Goal: Task Accomplishment & Management: Use online tool/utility

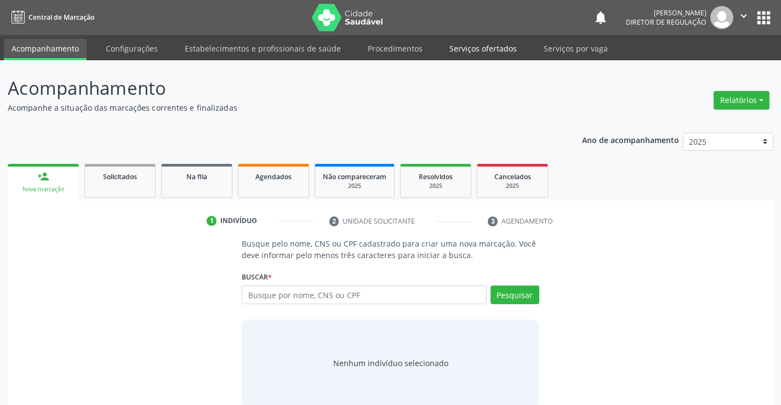
click at [488, 49] on link "Serviços ofertados" at bounding box center [483, 48] width 83 height 19
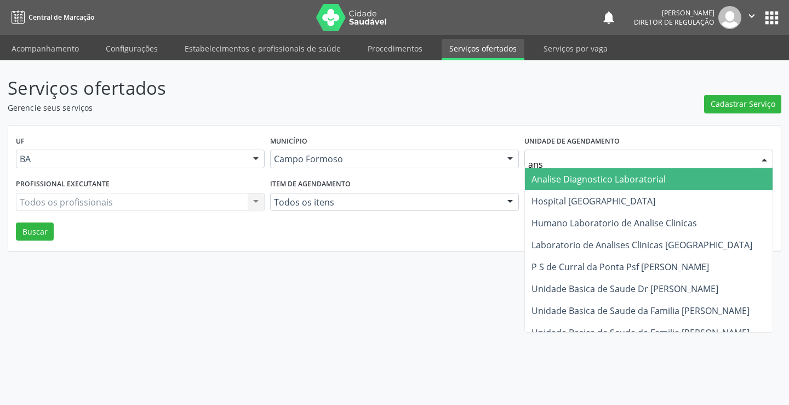
type input "an"
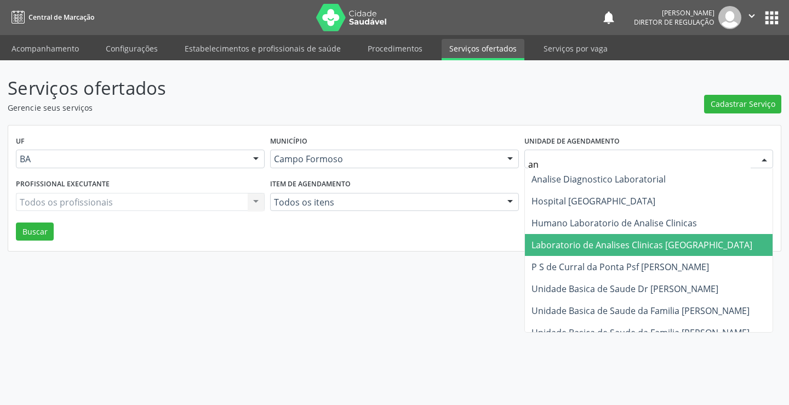
click at [586, 240] on span "Laboratorio de Analises Clinicas [GEOGRAPHIC_DATA]" at bounding box center [642, 245] width 221 height 12
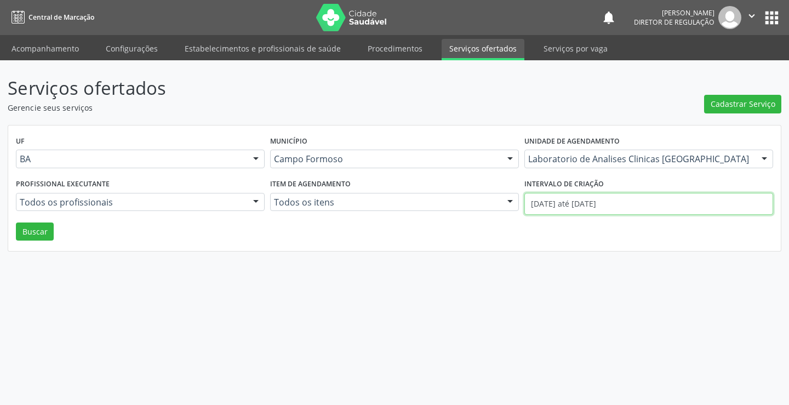
click at [562, 200] on input "01/09/2025 até 19/09/2025" at bounding box center [649, 204] width 249 height 22
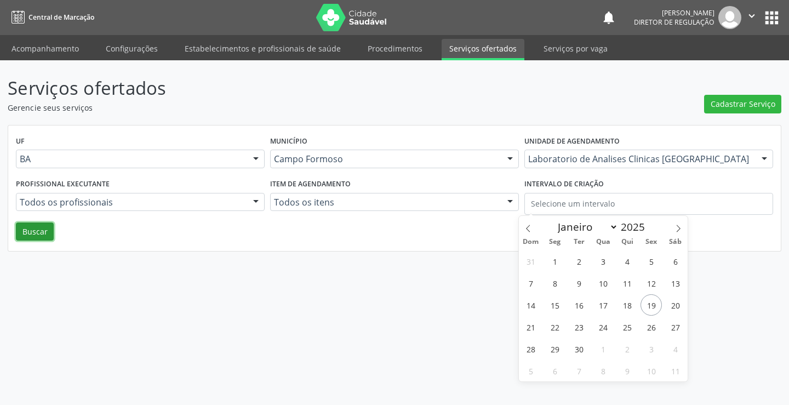
click at [44, 225] on button "Buscar" at bounding box center [35, 232] width 38 height 19
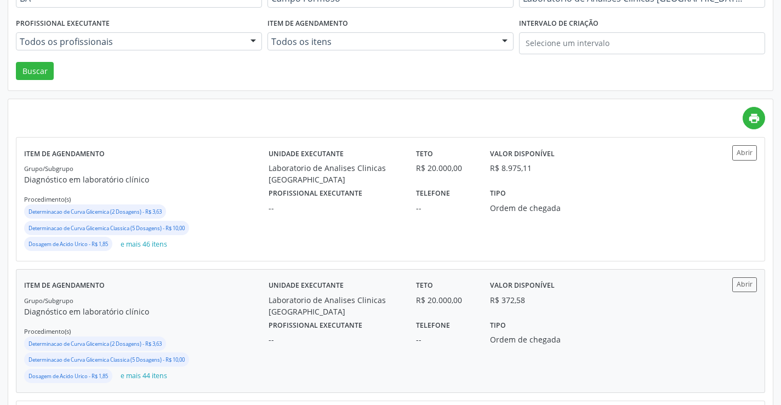
scroll to position [164, 0]
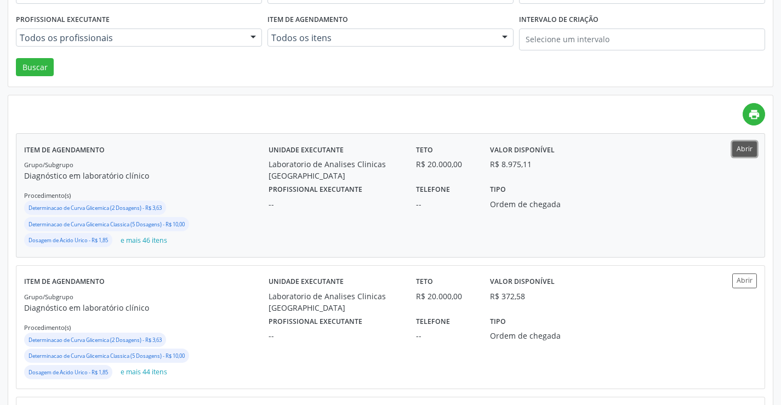
click at [747, 153] on button "Abrir" at bounding box center [744, 148] width 25 height 15
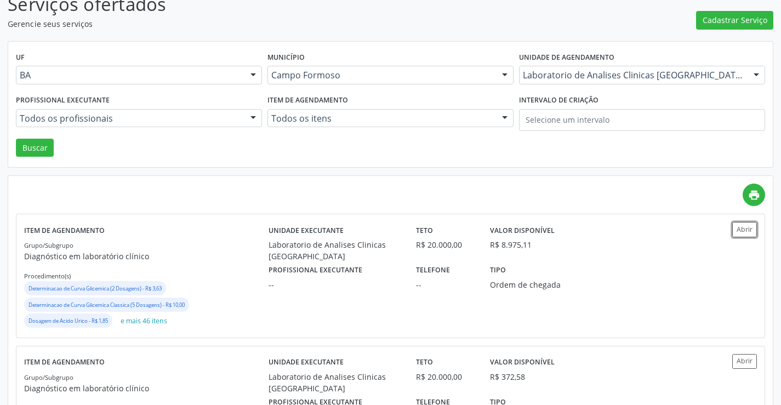
scroll to position [0, 0]
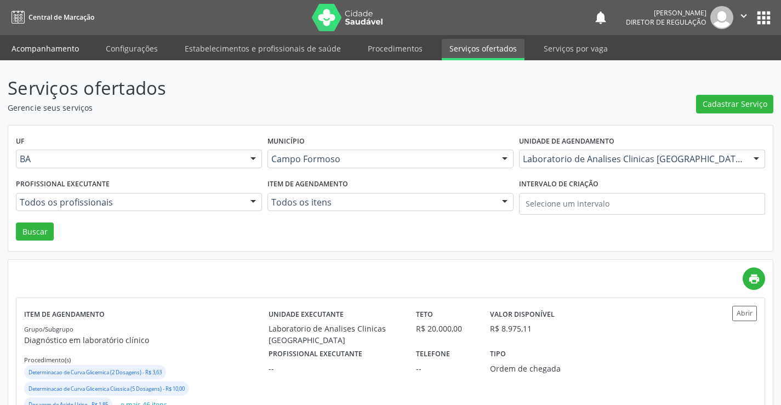
click at [36, 48] on link "Acompanhamento" at bounding box center [45, 48] width 83 height 19
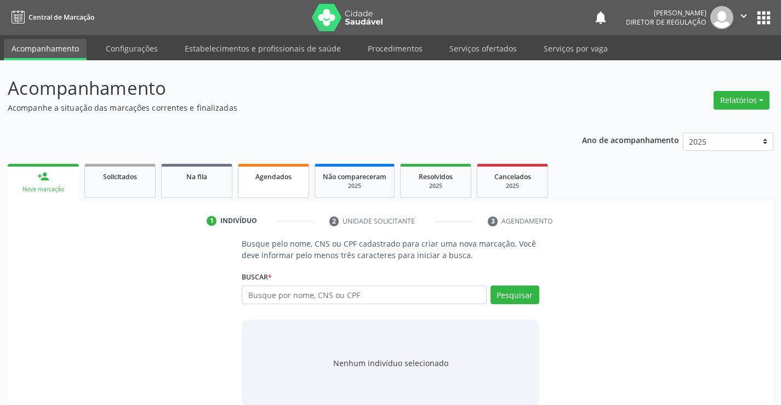
click at [264, 186] on link "Agendados" at bounding box center [273, 181] width 71 height 34
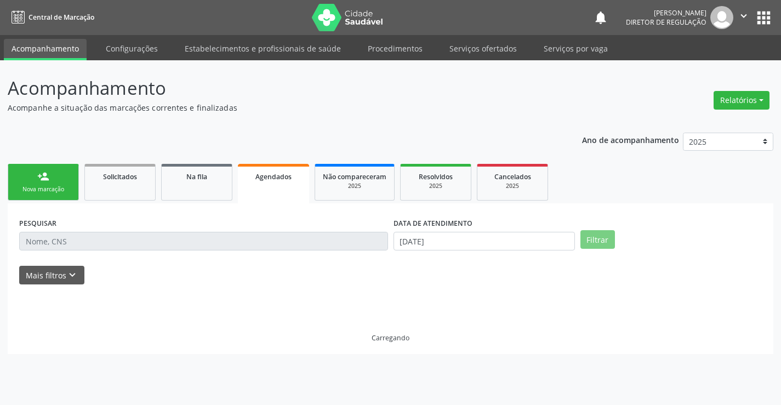
click at [264, 186] on link "Agendados" at bounding box center [273, 183] width 71 height 39
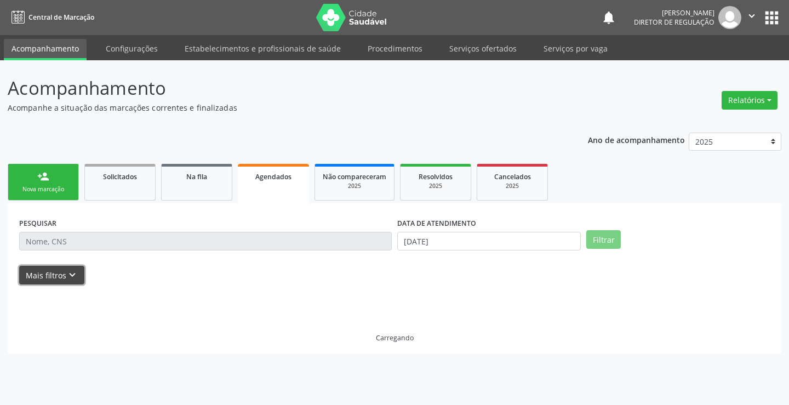
click at [64, 276] on button "Mais filtros keyboard_arrow_down" at bounding box center [51, 275] width 65 height 19
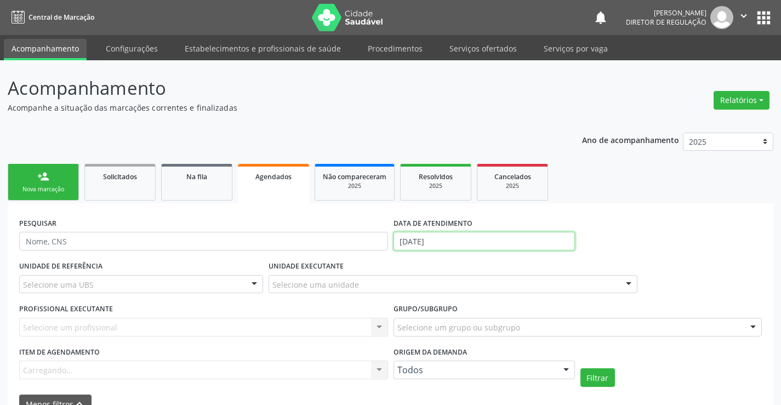
click at [422, 240] on input "[DATE]" at bounding box center [484, 241] width 181 height 19
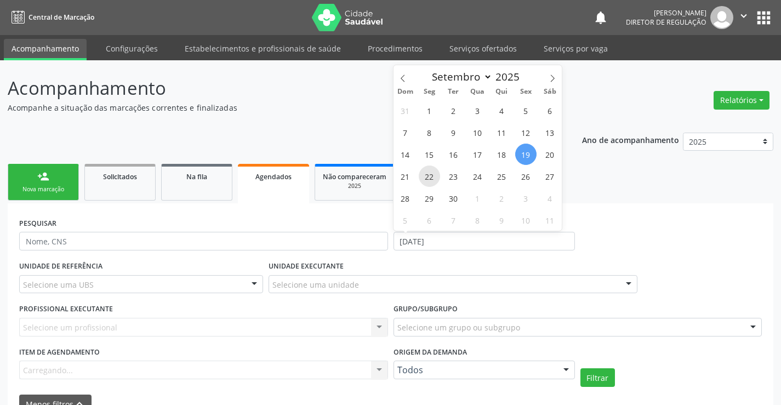
click at [434, 174] on span "22" at bounding box center [429, 176] width 21 height 21
type input "22/09/2025"
click at [434, 174] on span "22" at bounding box center [429, 176] width 21 height 21
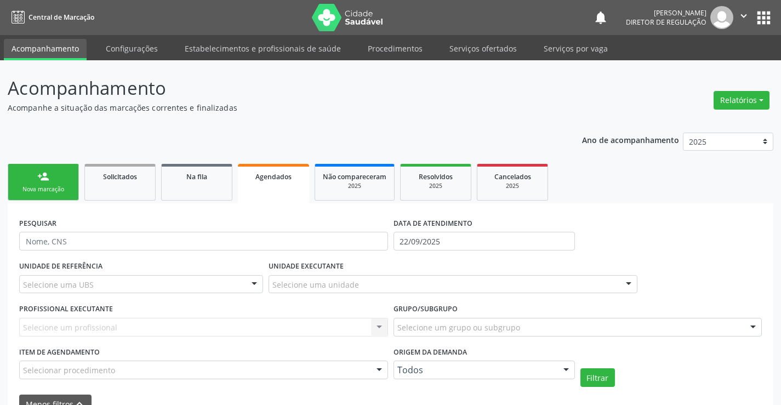
scroll to position [164, 0]
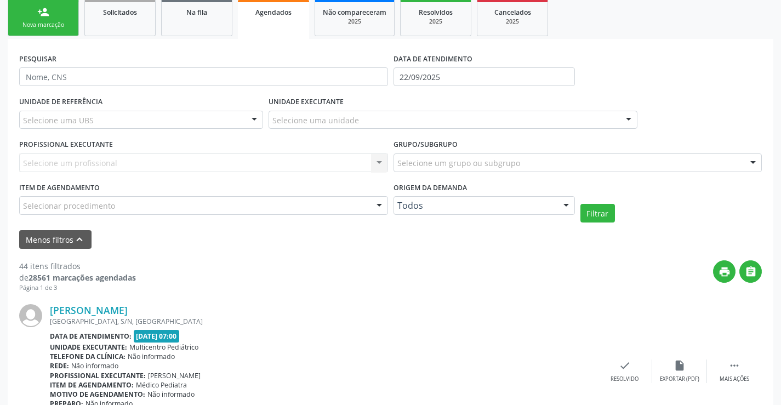
click at [343, 207] on div "Selecionar procedimento" at bounding box center [203, 205] width 369 height 19
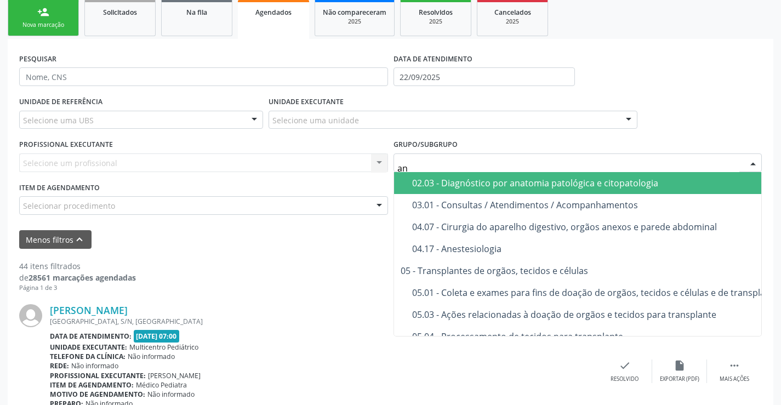
type input "ana"
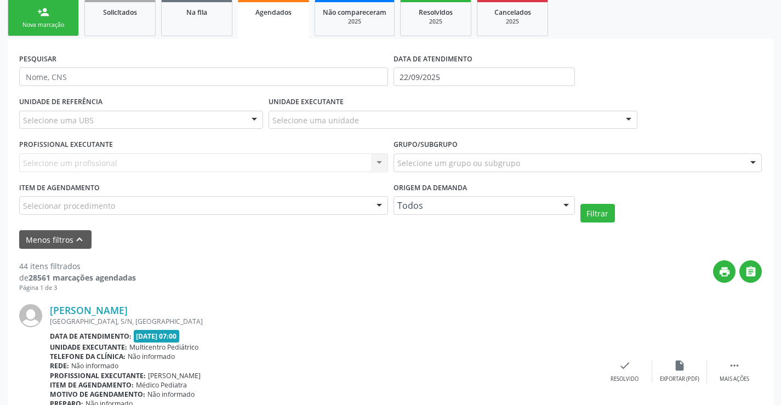
click at [313, 157] on div "Selecione um profissional Nenhum resultado encontrado para: " " Não há nenhuma …" at bounding box center [203, 162] width 369 height 19
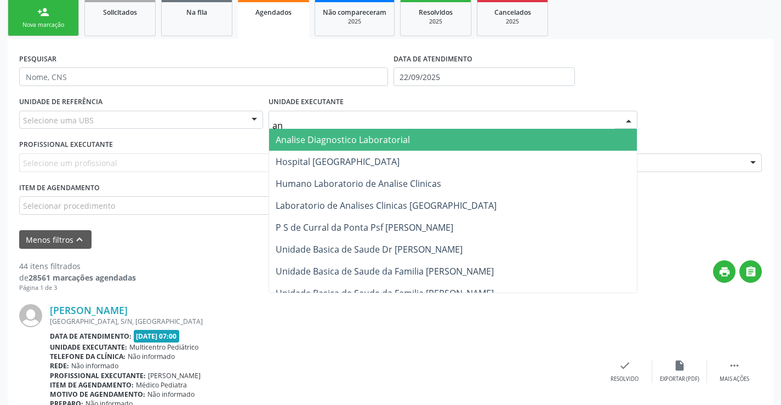
type input "ana"
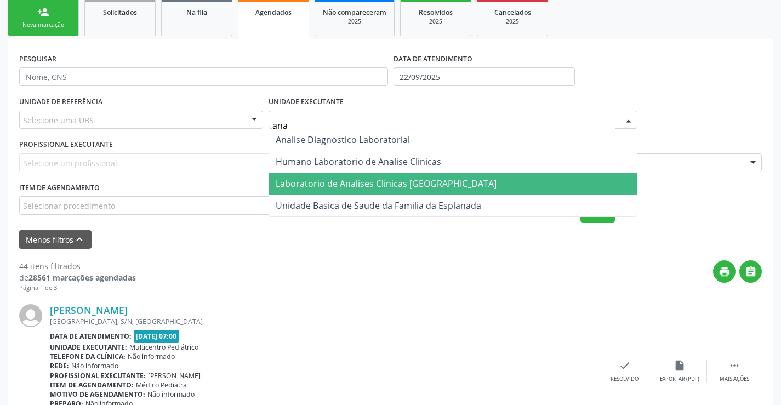
click at [340, 177] on span "Laboratorio de Analises Clinicas [GEOGRAPHIC_DATA]" at bounding box center [453, 184] width 368 height 22
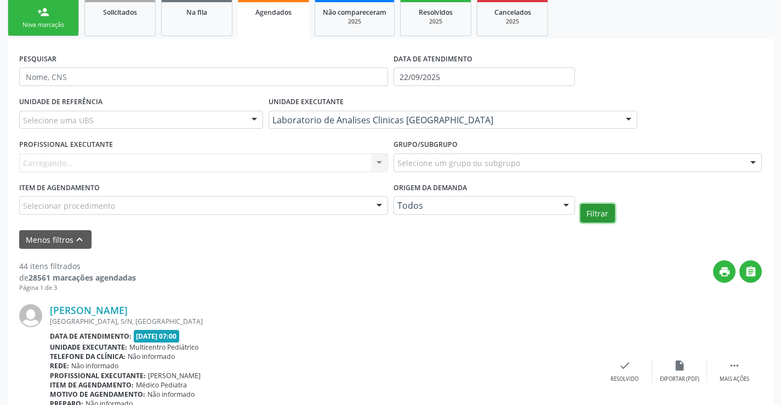
click at [593, 216] on button "Filtrar" at bounding box center [597, 213] width 35 height 19
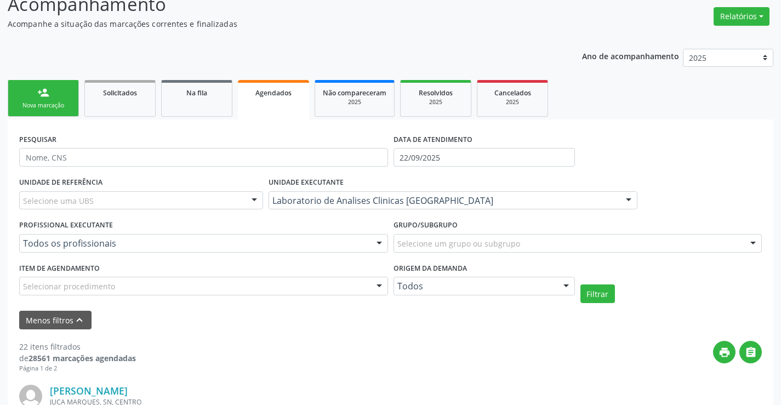
scroll to position [0, 0]
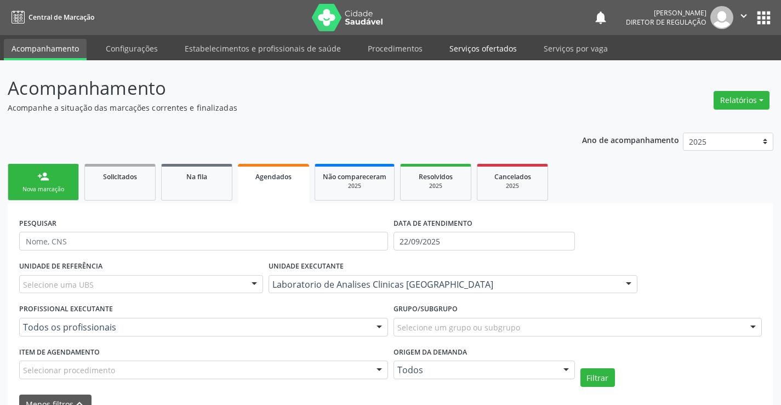
click at [482, 43] on link "Serviços ofertados" at bounding box center [483, 48] width 83 height 19
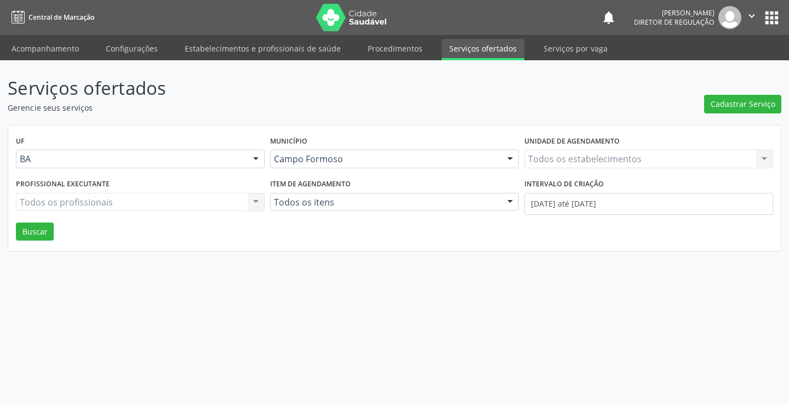
click at [571, 161] on div "Todos os estabelecimentos Todos os estabelecimentos Nenhum resultado encontrado…" at bounding box center [649, 159] width 249 height 19
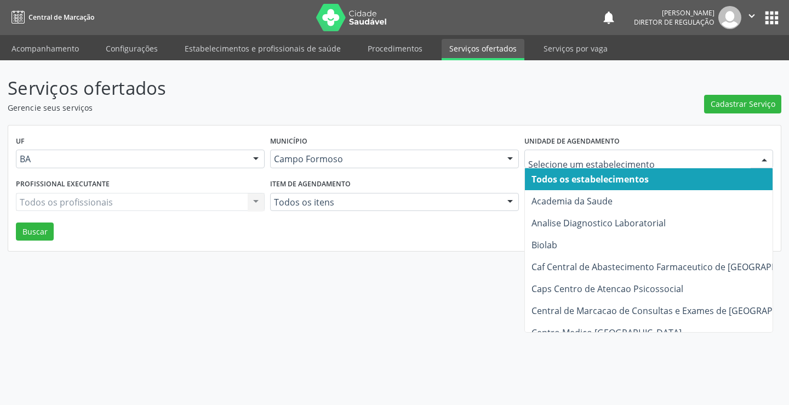
click at [571, 161] on input "text" at bounding box center [639, 164] width 223 height 22
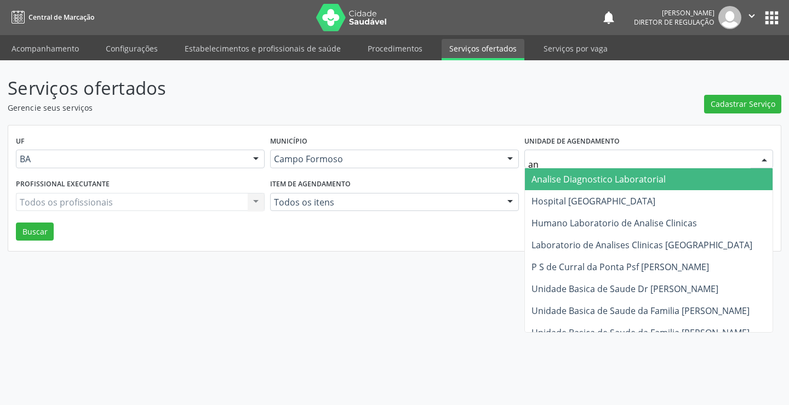
type input "ana"
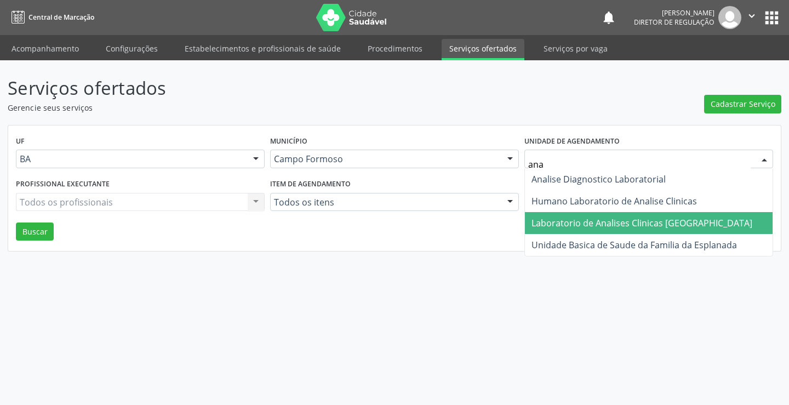
click at [576, 226] on span "Laboratorio de Analises Clinicas [GEOGRAPHIC_DATA]" at bounding box center [642, 223] width 221 height 12
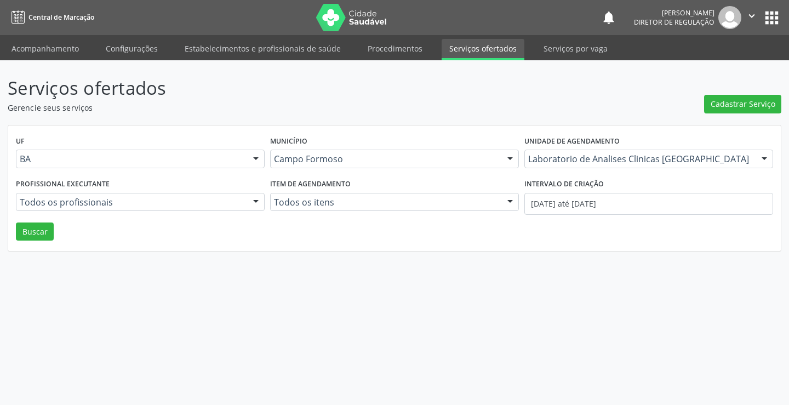
click at [576, 215] on div "Intervalo de criação 01/09/2025 até 19/09/2025" at bounding box center [649, 199] width 254 height 47
click at [576, 207] on input "01/09/2025 até 19/09/2025" at bounding box center [649, 204] width 249 height 22
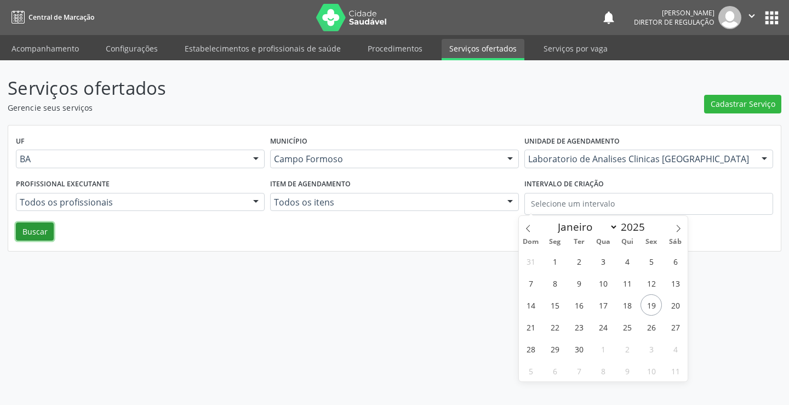
click at [34, 232] on button "Buscar" at bounding box center [35, 232] width 38 height 19
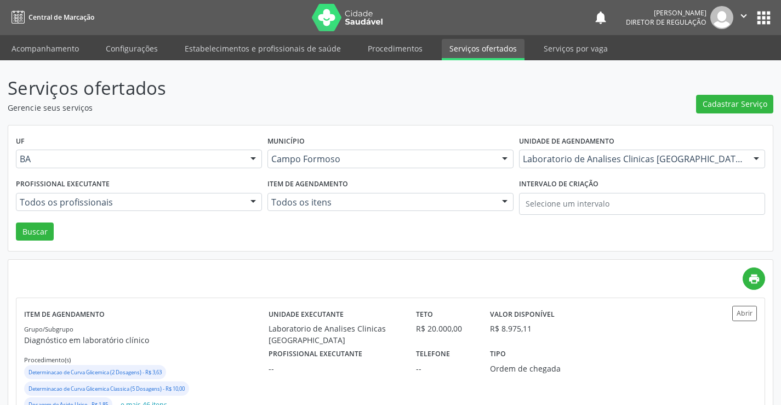
scroll to position [55, 0]
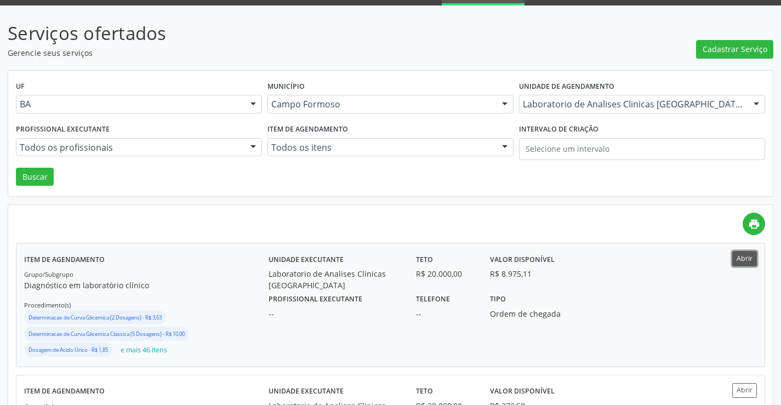
click at [737, 257] on button "Abrir" at bounding box center [744, 258] width 25 height 15
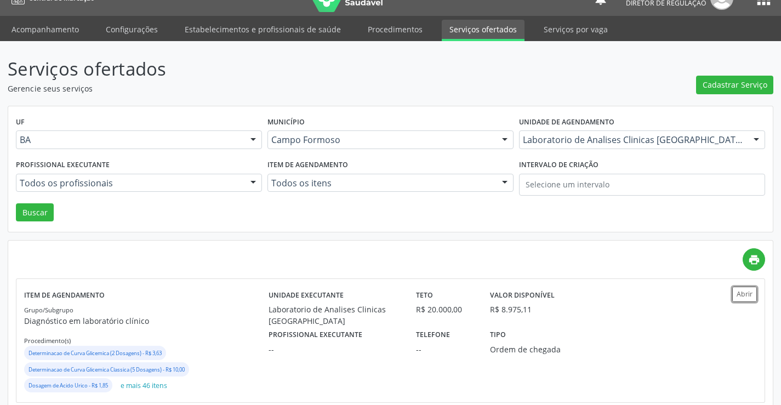
scroll to position [0, 0]
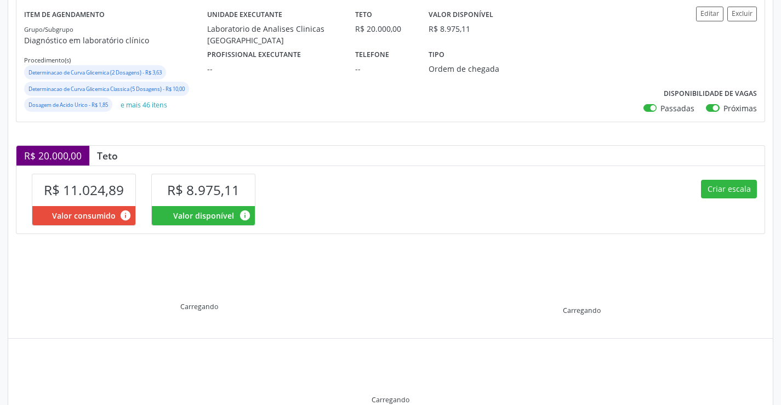
scroll to position [189, 0]
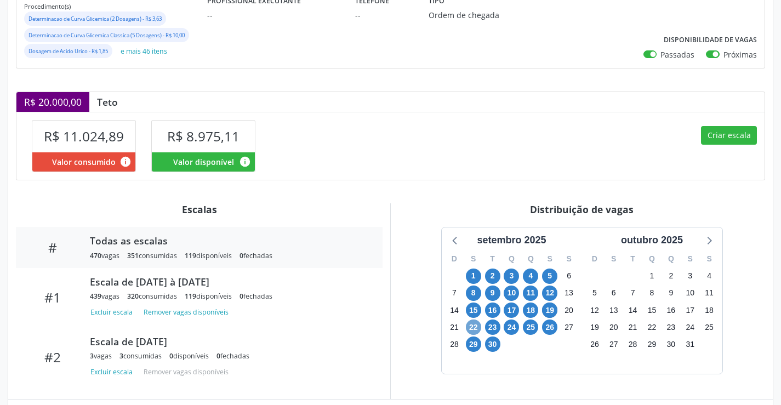
click at [473, 325] on span "22" at bounding box center [473, 327] width 15 height 15
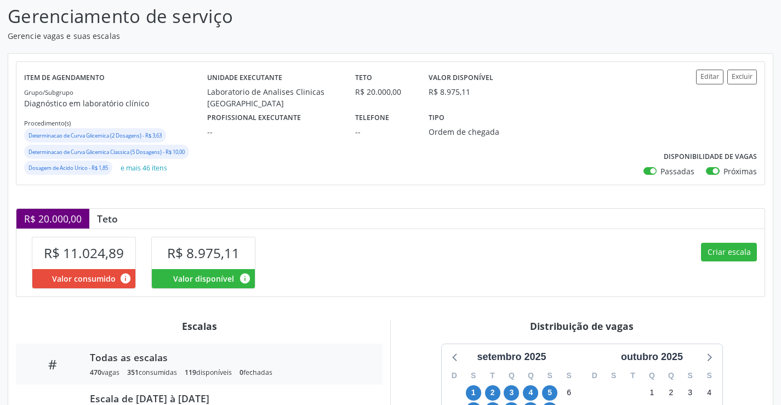
scroll to position [0, 0]
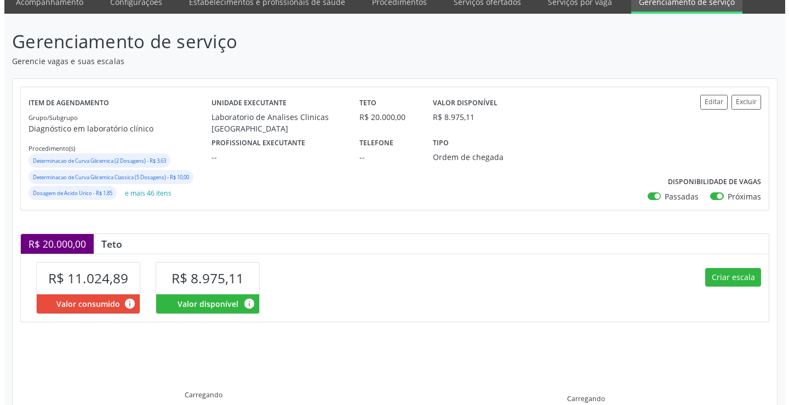
scroll to position [110, 0]
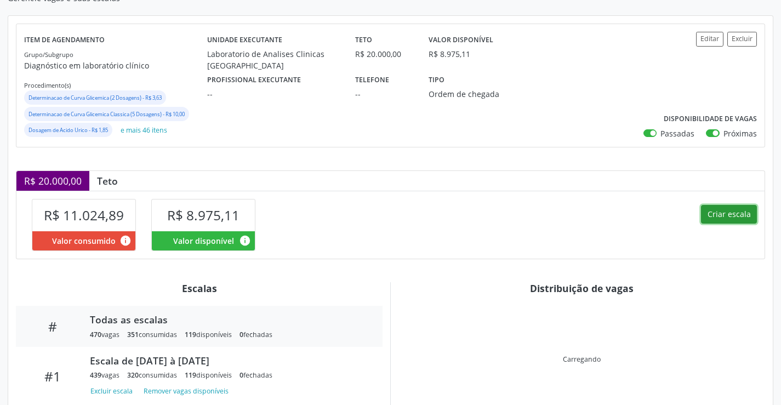
click at [713, 220] on button "Criar escala" at bounding box center [729, 214] width 56 height 19
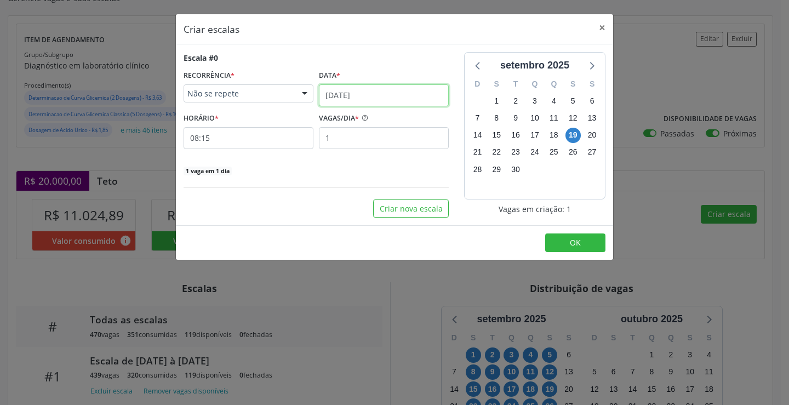
click at [349, 100] on input "[DATE]" at bounding box center [384, 95] width 130 height 22
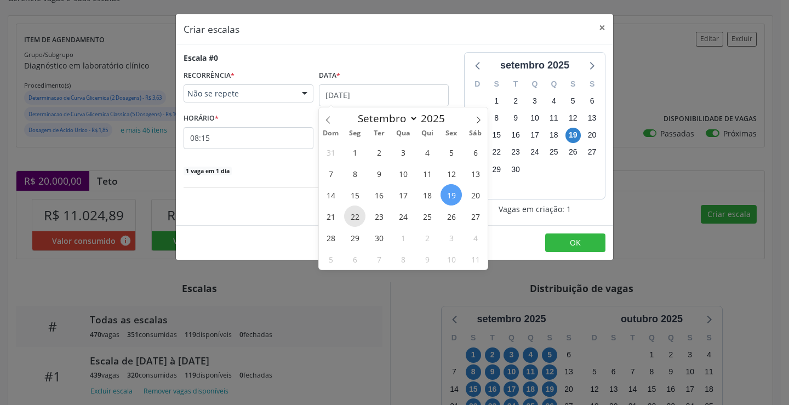
click at [364, 212] on span "22" at bounding box center [354, 216] width 21 height 21
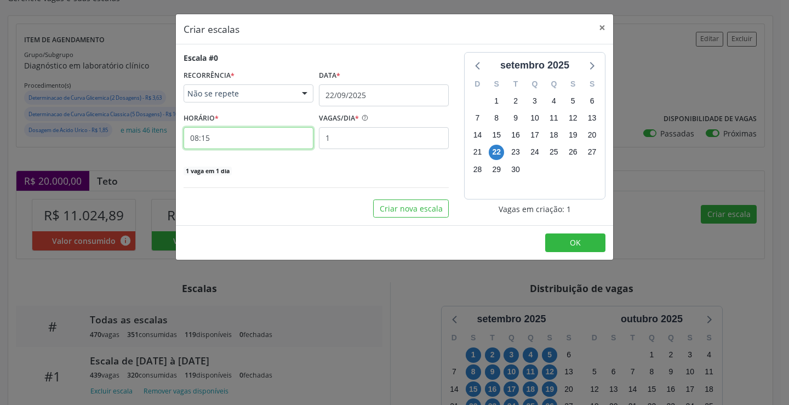
click at [243, 132] on input "08:15" at bounding box center [249, 138] width 130 height 22
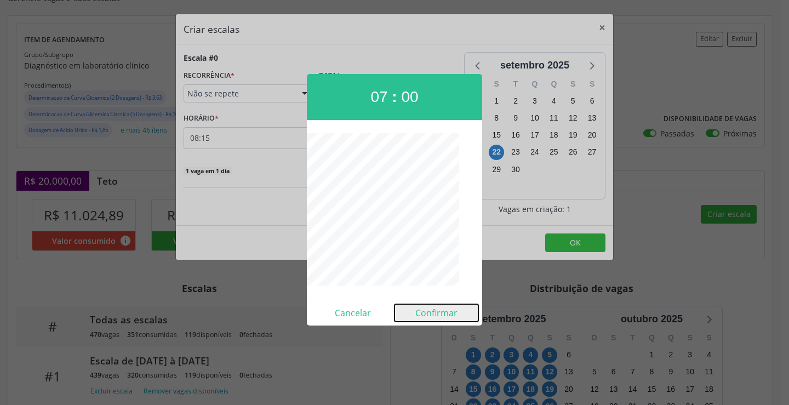
click at [425, 310] on button "Confirmar" at bounding box center [437, 313] width 84 height 18
type input "07:00"
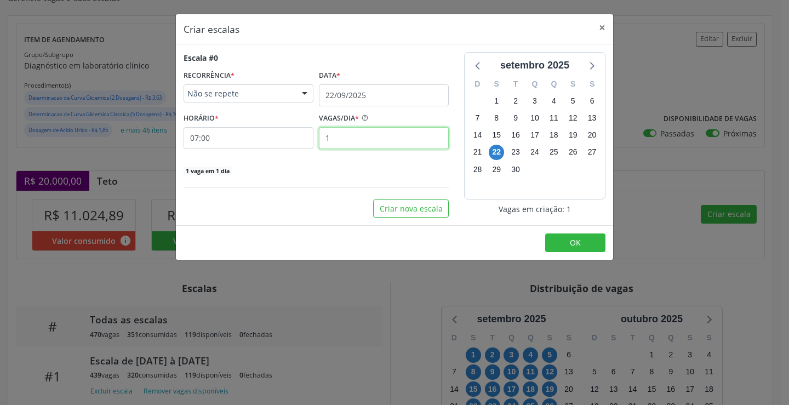
click at [377, 146] on input "1" at bounding box center [384, 138] width 130 height 22
type input "2"
click at [600, 239] on button "OK" at bounding box center [575, 243] width 60 height 19
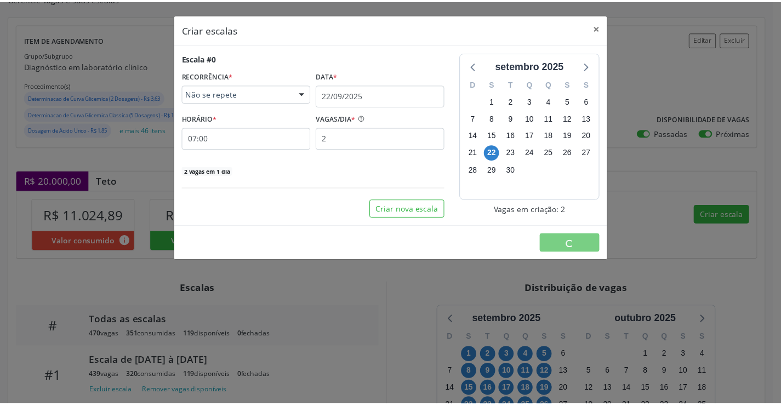
scroll to position [0, 0]
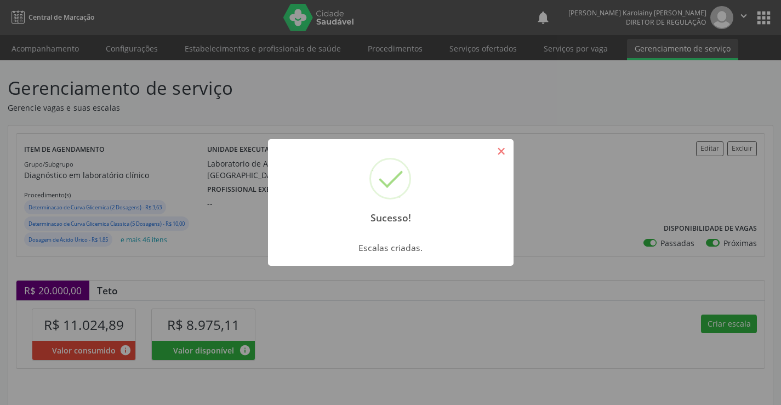
click at [501, 150] on button "×" at bounding box center [501, 151] width 19 height 19
